Goal: Task Accomplishment & Management: Use online tool/utility

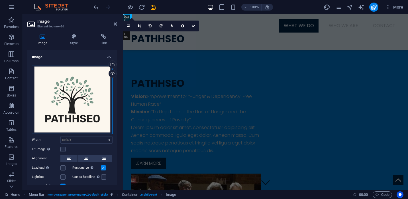
click at [85, 88] on div "Drag files here, click to choose files or select files from Files or our free s…" at bounding box center [72, 99] width 81 height 69
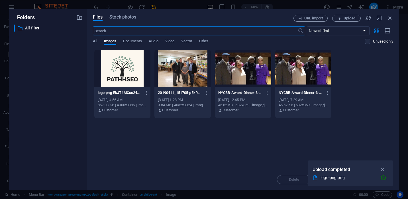
click at [119, 69] on div at bounding box center [122, 68] width 56 height 37
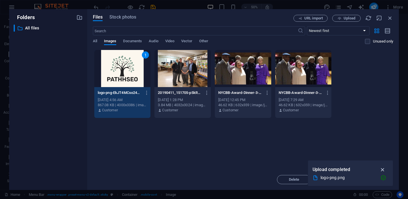
click at [384, 168] on icon "button" at bounding box center [383, 169] width 7 height 6
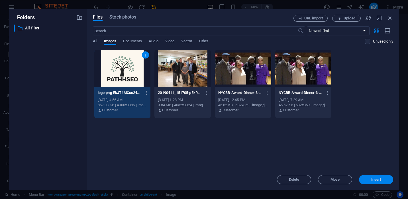
click at [379, 180] on span "Insert" at bounding box center [376, 179] width 10 height 3
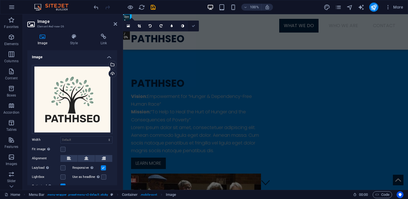
click at [194, 26] on icon at bounding box center [193, 25] width 3 height 3
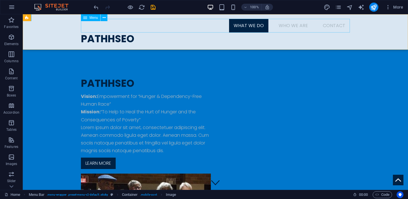
click at [145, 32] on nav "What We Do Who We Are Contact" at bounding box center [215, 26] width 269 height 14
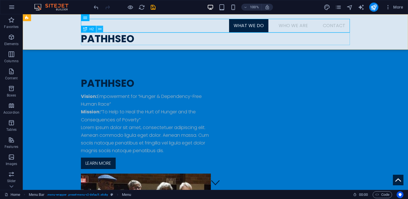
click at [100, 29] on icon at bounding box center [99, 29] width 3 height 6
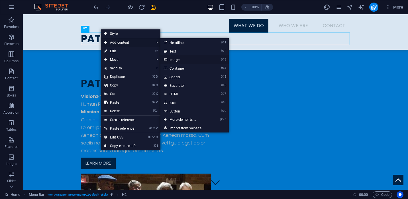
click at [182, 60] on link "⌘ 3 Image" at bounding box center [183, 59] width 47 height 9
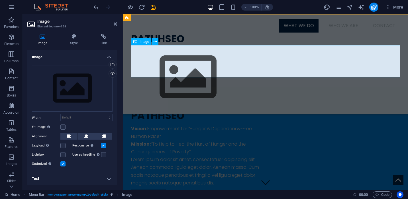
click at [162, 63] on figure at bounding box center [265, 77] width 269 height 64
click at [85, 88] on div "Drag files here, click to choose files or select files from Files or our free s…" at bounding box center [72, 88] width 81 height 47
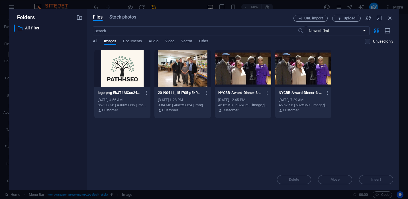
click at [131, 73] on div at bounding box center [122, 68] width 56 height 37
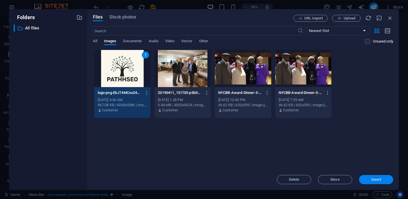
click at [372, 179] on span "Insert" at bounding box center [376, 179] width 10 height 3
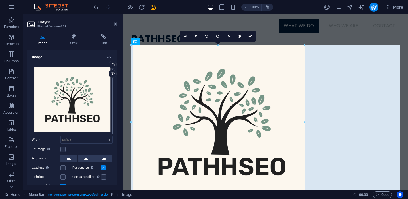
drag, startPoint x: 400, startPoint y: 46, endPoint x: 111, endPoint y: 127, distance: 300.3
click at [111, 127] on div "Image Element #ed-new-158 Image Style Link Image Drag files here, click to choo…" at bounding box center [215, 101] width 385 height 175
type input "608"
select select "px"
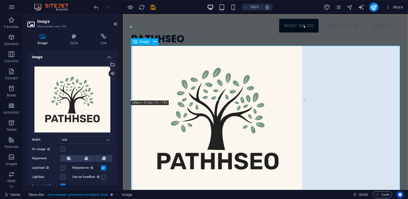
scroll to position [135, 0]
click at [300, 50] on figure at bounding box center [265, 118] width 269 height 147
click at [293, 55] on figure at bounding box center [265, 118] width 269 height 147
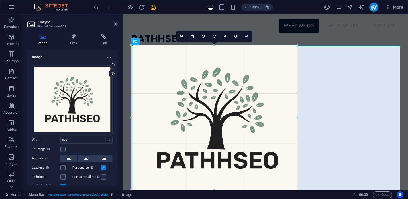
drag, startPoint x: 304, startPoint y: 99, endPoint x: 270, endPoint y: 93, distance: 35.4
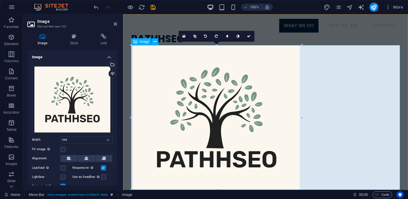
drag, startPoint x: 424, startPoint y: 132, endPoint x: 227, endPoint y: 112, distance: 198.3
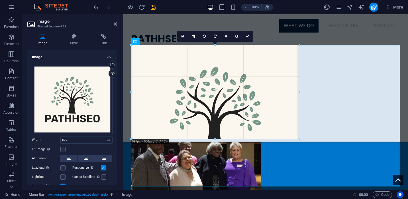
scroll to position [129, 0]
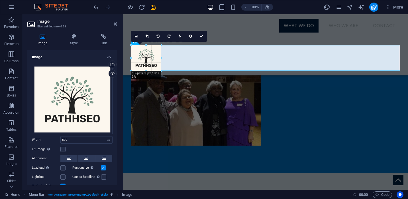
drag, startPoint x: 302, startPoint y: 46, endPoint x: 160, endPoint y: 96, distance: 150.6
click at [160, 96] on div "H2 Menu Bar Menu Container Banner Menu Bar Image Container Text 2 columns 2 col…" at bounding box center [265, 38] width 285 height 302
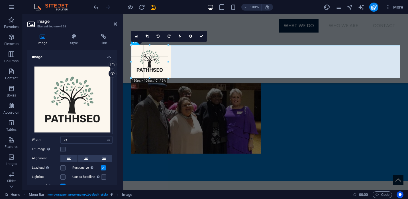
drag, startPoint x: 161, startPoint y: 71, endPoint x: 172, endPoint y: 78, distance: 12.3
click at [172, 78] on div "H2 Menu Bar Menu Banner Container Banner Menu Bar Image Container Text 2 column…" at bounding box center [265, 38] width 285 height 302
type input "141"
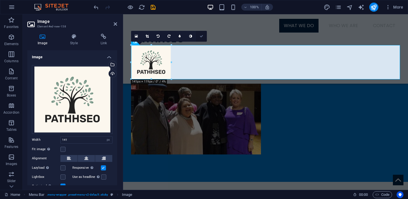
click at [201, 36] on icon at bounding box center [201, 35] width 3 height 3
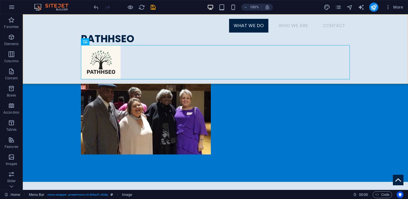
click at [366, 64] on div "Menu What We Do Who We Are Contact PATHHSEO" at bounding box center [215, 48] width 385 height 69
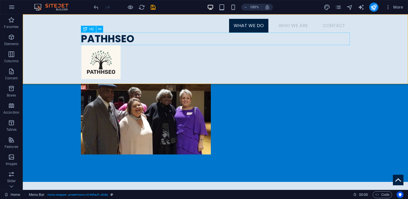
click at [119, 35] on div "PATHHSEO" at bounding box center [215, 38] width 269 height 13
click at [99, 29] on icon at bounding box center [99, 29] width 3 height 6
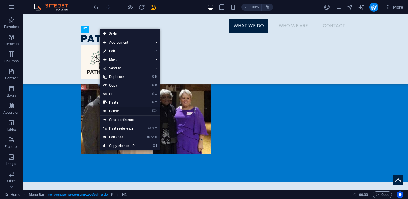
click at [115, 110] on link "⌦ Delete" at bounding box center [119, 111] width 38 height 9
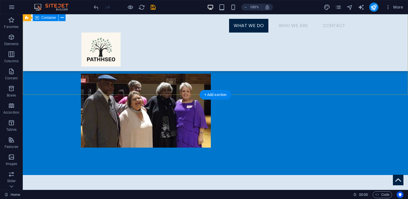
scroll to position [123, 0]
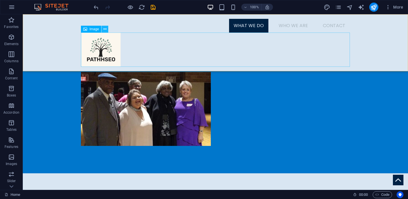
click at [105, 31] on icon at bounding box center [104, 29] width 3 height 6
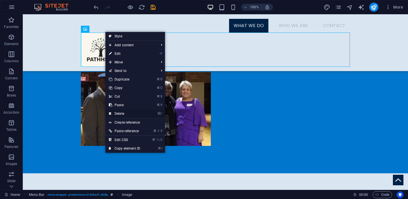
click at [120, 111] on link "⌦ Delete" at bounding box center [124, 113] width 38 height 9
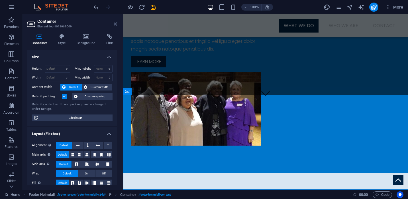
click at [115, 23] on icon at bounding box center [115, 24] width 3 height 5
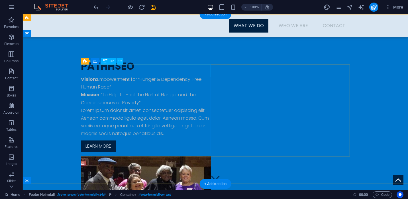
scroll to position [0, 0]
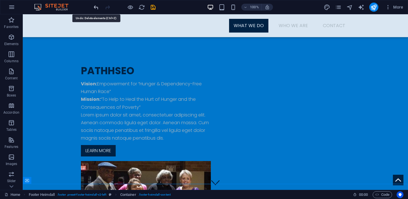
click at [97, 7] on icon "undo" at bounding box center [96, 7] width 7 height 7
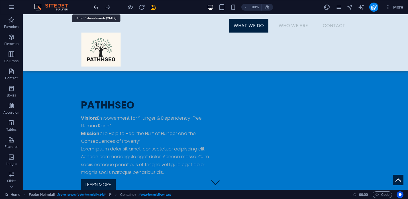
click at [97, 7] on icon "undo" at bounding box center [96, 7] width 7 height 7
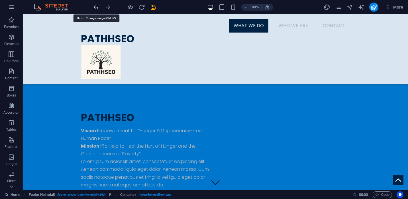
click at [97, 6] on icon "undo" at bounding box center [96, 7] width 7 height 7
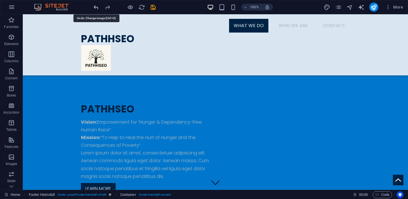
click at [97, 6] on icon "undo" at bounding box center [96, 7] width 7 height 7
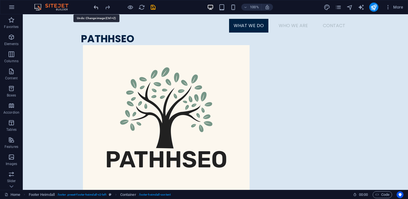
click at [97, 6] on icon "undo" at bounding box center [96, 7] width 7 height 7
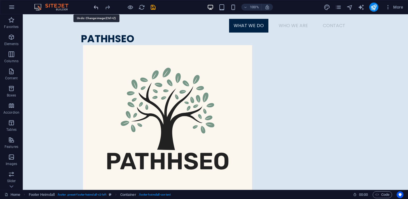
click at [97, 6] on icon "undo" at bounding box center [96, 7] width 7 height 7
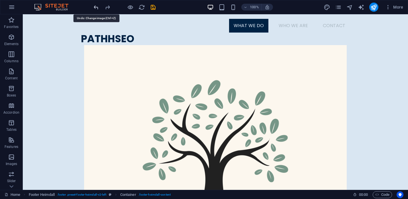
click at [97, 6] on icon "undo" at bounding box center [96, 7] width 7 height 7
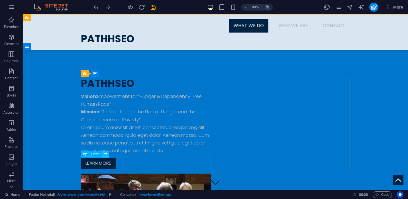
click at [105, 154] on icon at bounding box center [105, 154] width 3 height 6
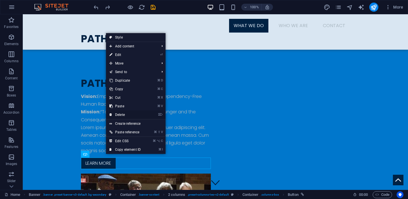
click at [124, 115] on link "⌦ Delete" at bounding box center [125, 114] width 38 height 9
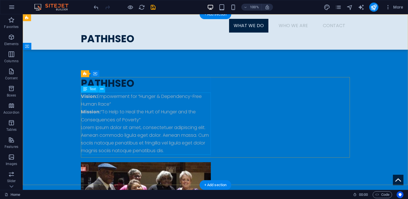
click at [155, 122] on div "Vision: Empowerment for “Hunger & Dependency-Free Human Race” Mission: “To Help…" at bounding box center [146, 123] width 130 height 62
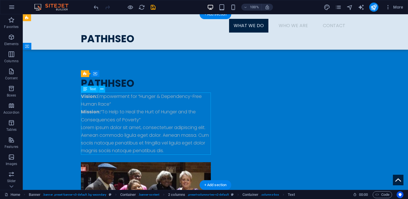
click at [152, 128] on div "Vision: Empowerment for “Hunger & Dependency-Free Human Race” Mission: “To Help…" at bounding box center [146, 123] width 130 height 62
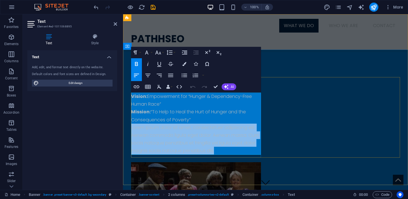
drag, startPoint x: 192, startPoint y: 119, endPoint x: 240, endPoint y: 154, distance: 60.0
click at [241, 154] on div "Vision: Empowerment for “Hunger & Dependency-Free Human Race” Mission: “To Help…" at bounding box center [196, 123] width 130 height 62
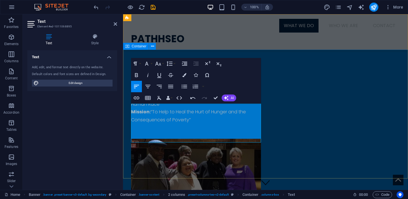
click at [270, 59] on div "PATHHSEO Vision: Empowerment for “Hunger & Dependency-Free Human Race” Mission:…" at bounding box center [265, 145] width 285 height 190
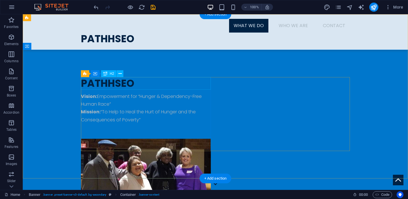
click at [135, 85] on div "PATHHSEO" at bounding box center [146, 83] width 130 height 13
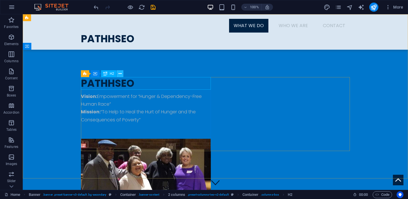
click at [120, 74] on icon at bounding box center [120, 74] width 3 height 6
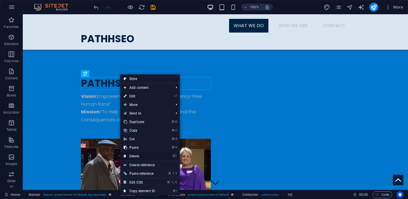
click at [147, 156] on link "⌦ Delete" at bounding box center [139, 156] width 38 height 9
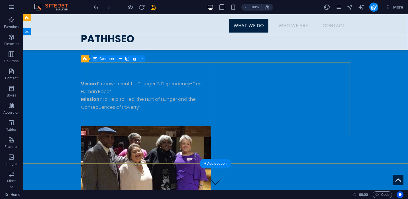
scroll to position [52, 0]
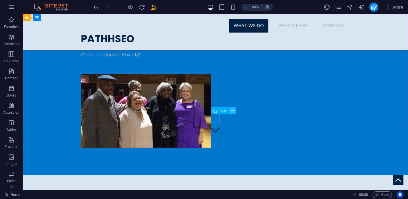
click at [233, 110] on icon at bounding box center [232, 111] width 3 height 6
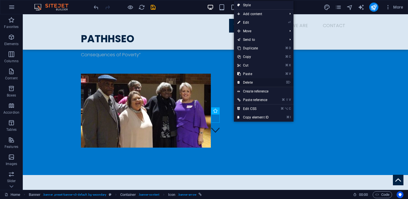
click at [248, 81] on link "⌦ Delete" at bounding box center [253, 82] width 38 height 9
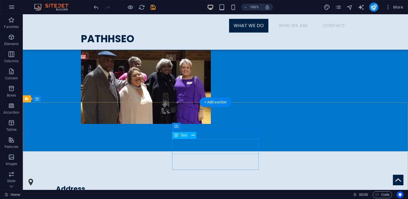
scroll to position [84, 0]
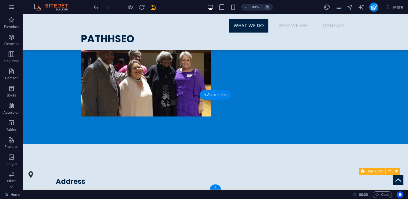
click at [399, 177] on figure at bounding box center [398, 179] width 11 height 11
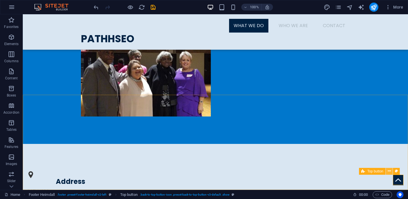
click at [390, 171] on icon at bounding box center [389, 171] width 3 height 6
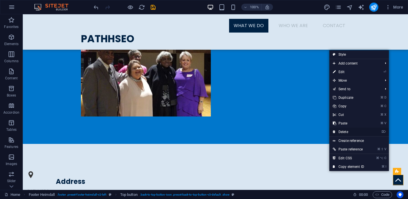
click at [342, 131] on link "⌦ Delete" at bounding box center [349, 131] width 38 height 9
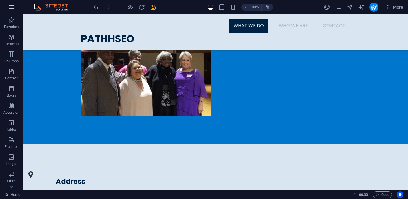
click at [12, 5] on icon "button" at bounding box center [11, 7] width 7 height 7
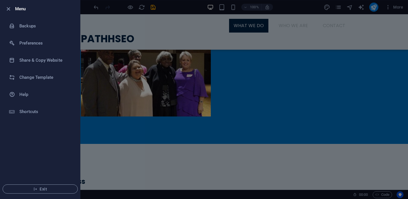
click at [147, 72] on div at bounding box center [204, 99] width 408 height 199
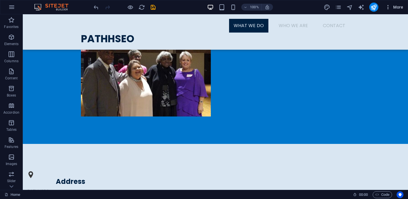
click at [397, 7] on span "More" at bounding box center [394, 7] width 18 height 6
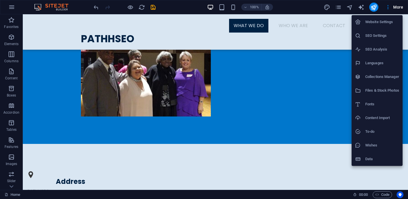
click at [372, 22] on h6 "Website Settings" at bounding box center [382, 22] width 34 height 7
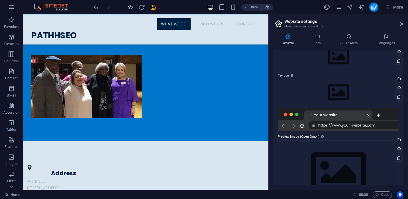
scroll to position [0, 0]
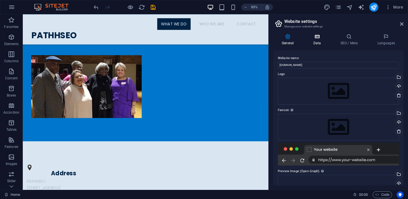
click at [318, 38] on icon at bounding box center [317, 37] width 25 height 6
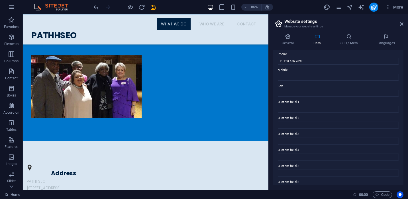
scroll to position [139, 0]
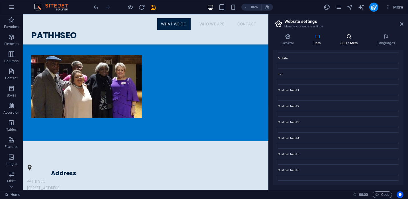
click at [351, 45] on h4 "SEO / Meta" at bounding box center [350, 40] width 37 height 12
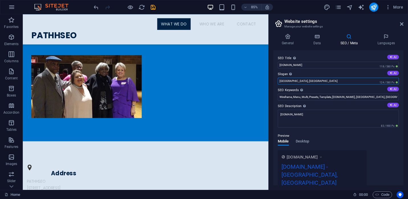
click at [304, 79] on input "[GEOGRAPHIC_DATA], [GEOGRAPHIC_DATA]" at bounding box center [338, 81] width 121 height 7
type input "[GEOGRAPHIC_DATA], [GEOGRAPHIC_DATA]"
click at [308, 97] on input "Wireframe, Menu, Multi, Presets, Template, [DOMAIN_NAME], [GEOGRAPHIC_DATA], [G…" at bounding box center [338, 96] width 121 height 7
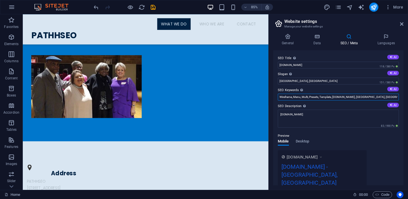
click at [308, 97] on input "Wireframe, Menu, Multi, Presets, Template, [DOMAIN_NAME], [GEOGRAPHIC_DATA], [G…" at bounding box center [338, 96] width 121 height 7
click at [392, 90] on icon at bounding box center [391, 88] width 3 height 3
type input "hunger relief, poverty alleviation, food security, community empowerment, human…"
click at [390, 105] on icon at bounding box center [391, 104] width 3 height 3
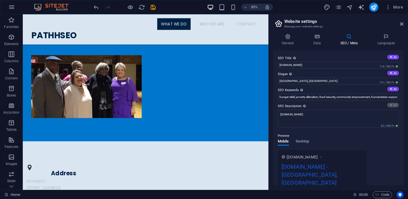
type textarea "Join PATHHSEO in our mission to eliminate hunger and poverty. Together, we can …"
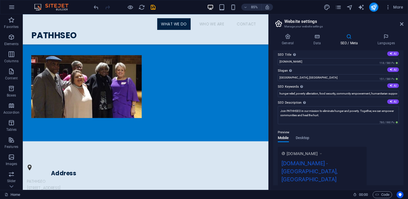
scroll to position [0, 0]
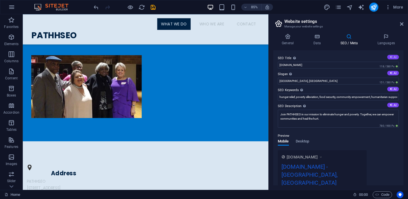
click at [390, 58] on icon at bounding box center [391, 56] width 3 height 3
type input "Ending Hunger & Poverty Together"
click at [305, 140] on span "Desktop" at bounding box center [303, 142] width 14 height 8
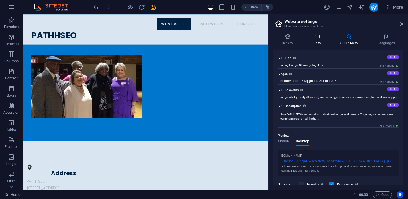
click at [315, 41] on h4 "Data" at bounding box center [318, 40] width 27 height 12
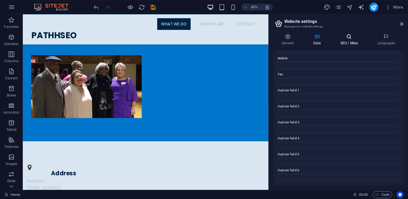
click at [345, 39] on icon at bounding box center [349, 37] width 35 height 6
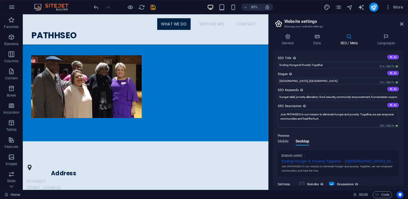
click at [345, 39] on icon at bounding box center [349, 37] width 35 height 6
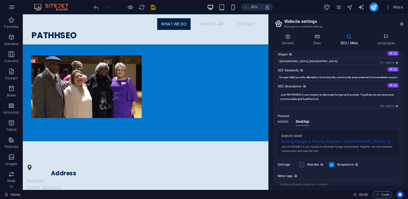
scroll to position [0, 0]
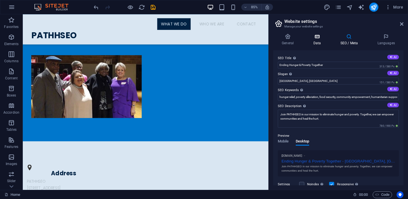
click at [318, 43] on h4 "Data" at bounding box center [318, 40] width 27 height 12
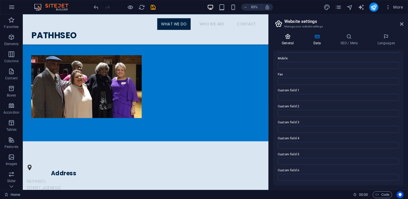
click at [290, 40] on h4 "General" at bounding box center [288, 40] width 31 height 12
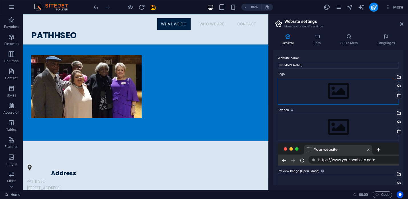
click at [343, 91] on div "Drag files here, click to choose files or select files from Files or our free s…" at bounding box center [338, 91] width 121 height 27
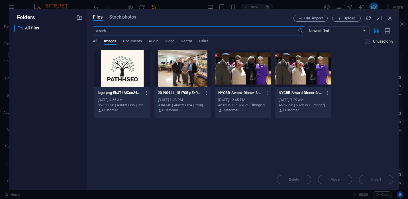
scroll to position [20, 0]
click at [113, 72] on div at bounding box center [122, 68] width 56 height 37
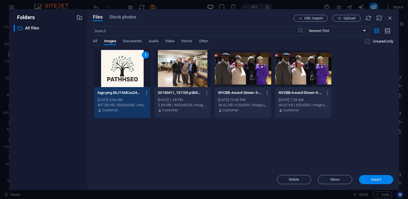
click at [383, 179] on span "Insert" at bounding box center [376, 179] width 30 height 3
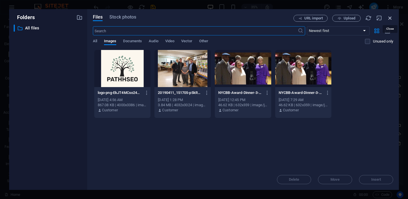
click at [391, 17] on icon "button" at bounding box center [390, 18] width 6 height 6
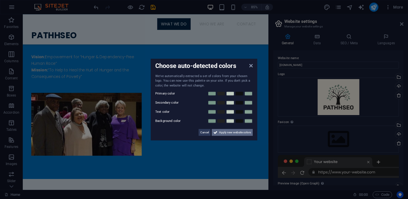
click at [224, 133] on span "Apply new website colors" at bounding box center [235, 132] width 32 height 7
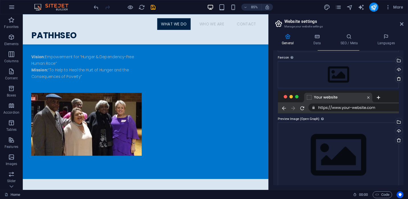
scroll to position [66, 0]
click at [317, 109] on div at bounding box center [338, 100] width 121 height 23
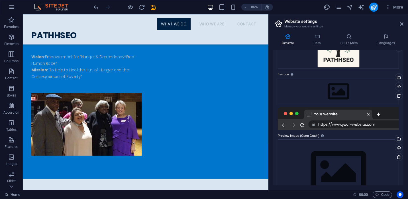
scroll to position [48, 0]
